Goal: Transaction & Acquisition: Register for event/course

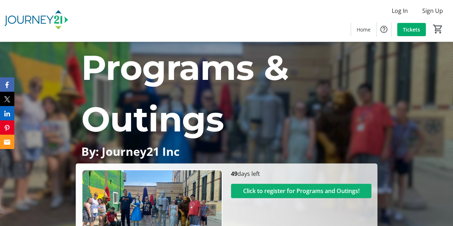
click at [311, 192] on span "Click to register for Programs and Outings!" at bounding box center [301, 191] width 116 height 9
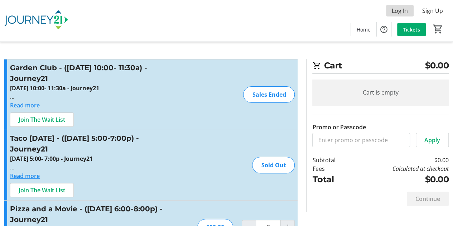
click at [402, 11] on span "Log In" at bounding box center [400, 10] width 16 height 9
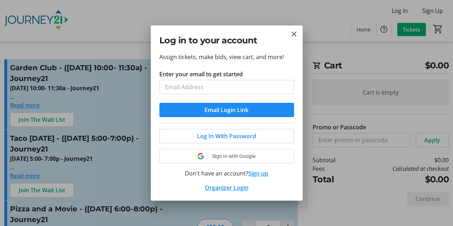
type input "[EMAIL_ADDRESS][DOMAIN_NAME]"
click at [230, 110] on span "Email Login Link" at bounding box center [226, 110] width 44 height 9
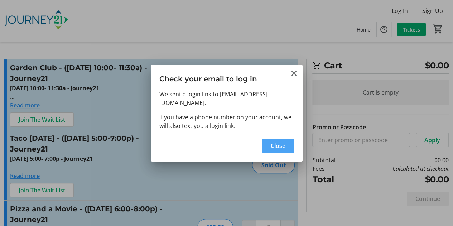
click at [268, 137] on span "button" at bounding box center [278, 145] width 32 height 17
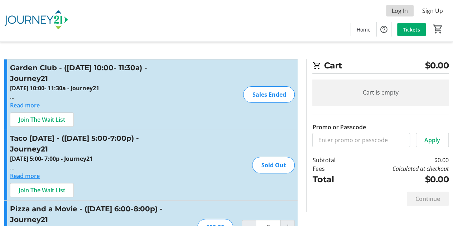
click at [391, 12] on span at bounding box center [400, 10] width 28 height 17
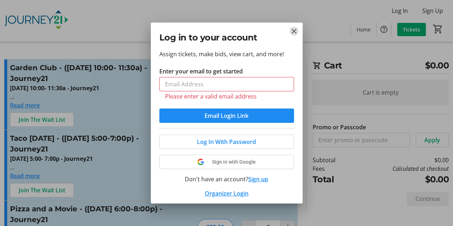
click at [293, 35] on mat-icon "Close" at bounding box center [294, 31] width 9 height 9
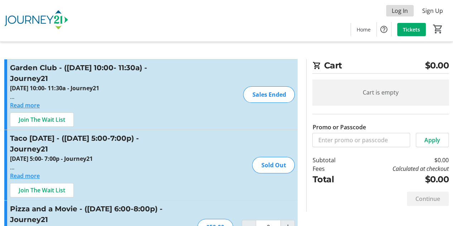
click at [409, 8] on span at bounding box center [400, 10] width 28 height 17
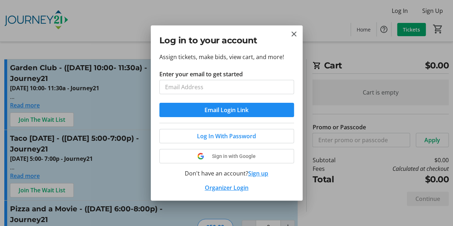
click at [200, 89] on input "Enter your email to get started" at bounding box center [226, 87] width 135 height 14
type input "[EMAIL_ADDRESS][DOMAIN_NAME]"
click at [207, 109] on span "Email Login Link" at bounding box center [226, 110] width 44 height 9
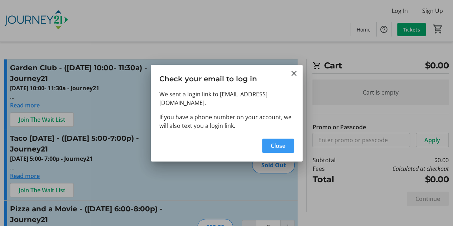
click at [276, 141] on span "Close" at bounding box center [278, 145] width 15 height 9
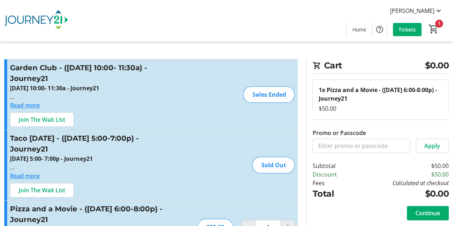
type input "0"
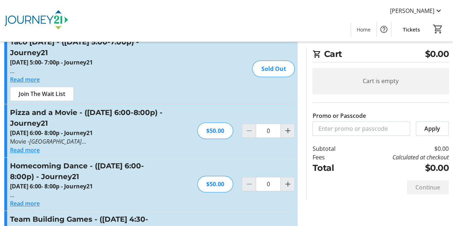
scroll to position [107, 0]
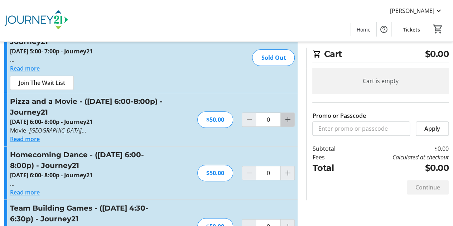
click at [283, 120] on mat-icon "Increment by one" at bounding box center [287, 119] width 9 height 9
type input "1"
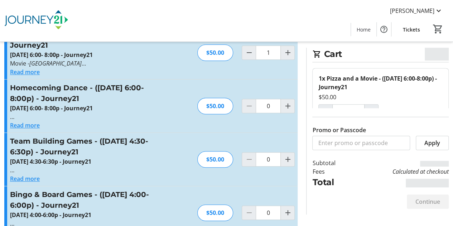
scroll to position [179, 0]
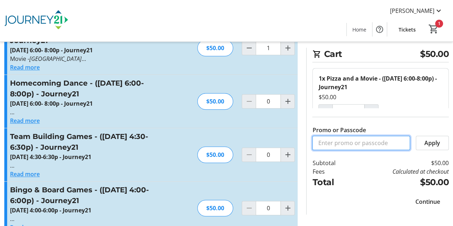
click at [339, 140] on input "Promo or Passcode" at bounding box center [361, 143] width 98 height 14
type input "check"
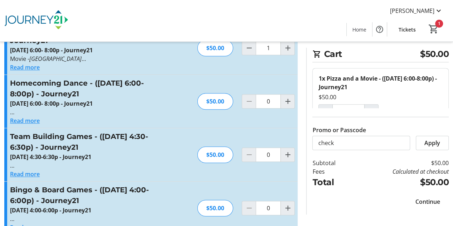
click at [436, 142] on span "Apply" at bounding box center [432, 143] width 16 height 9
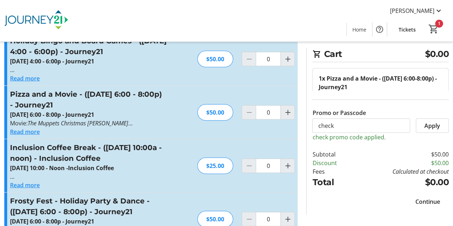
scroll to position [2155, 0]
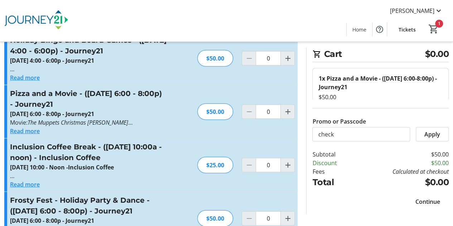
click at [431, 203] on span "Continue" at bounding box center [427, 201] width 25 height 9
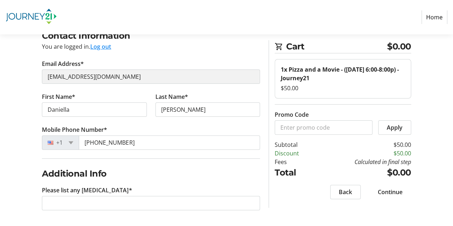
scroll to position [45, 0]
click at [394, 190] on span "Continue" at bounding box center [390, 192] width 25 height 9
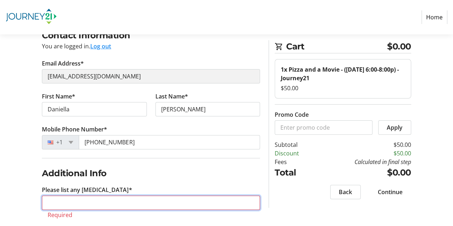
click at [104, 202] on input "Please list any food allergies*" at bounding box center [151, 202] width 218 height 14
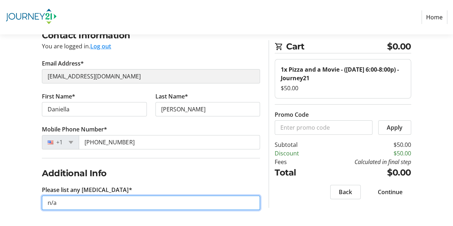
type input "n/a"
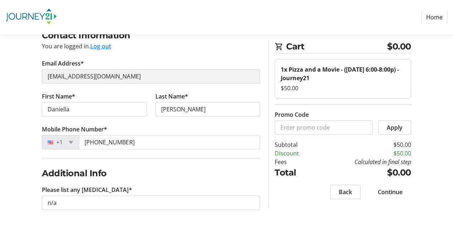
click at [387, 190] on span "Continue" at bounding box center [390, 192] width 25 height 9
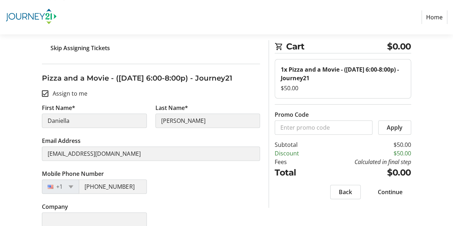
scroll to position [91, 0]
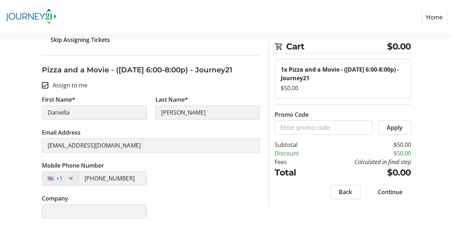
click at [387, 193] on span "Continue" at bounding box center [390, 192] width 25 height 9
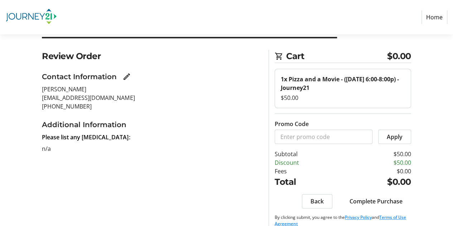
scroll to position [33, 0]
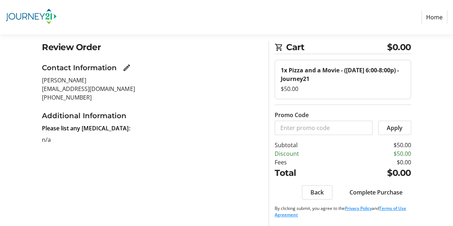
click at [360, 192] on span "Complete Purchase" at bounding box center [375, 192] width 53 height 9
